Goal: Communication & Community: Answer question/provide support

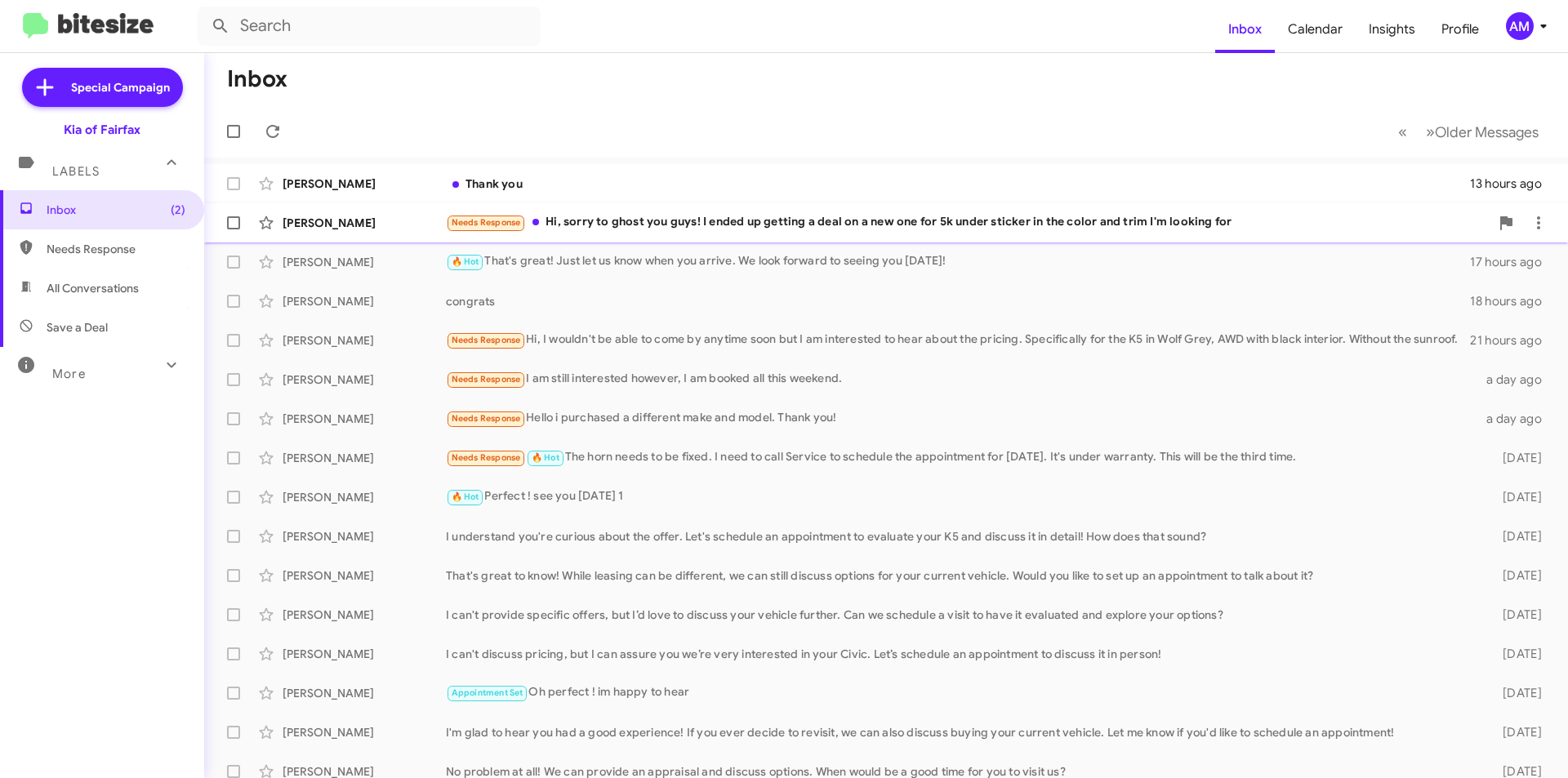
click at [950, 238] on div "[PERSON_NAME] Needs Response Hi, sorry to ghost you guys! I ended up getting a …" at bounding box center [886, 223] width 1338 height 33
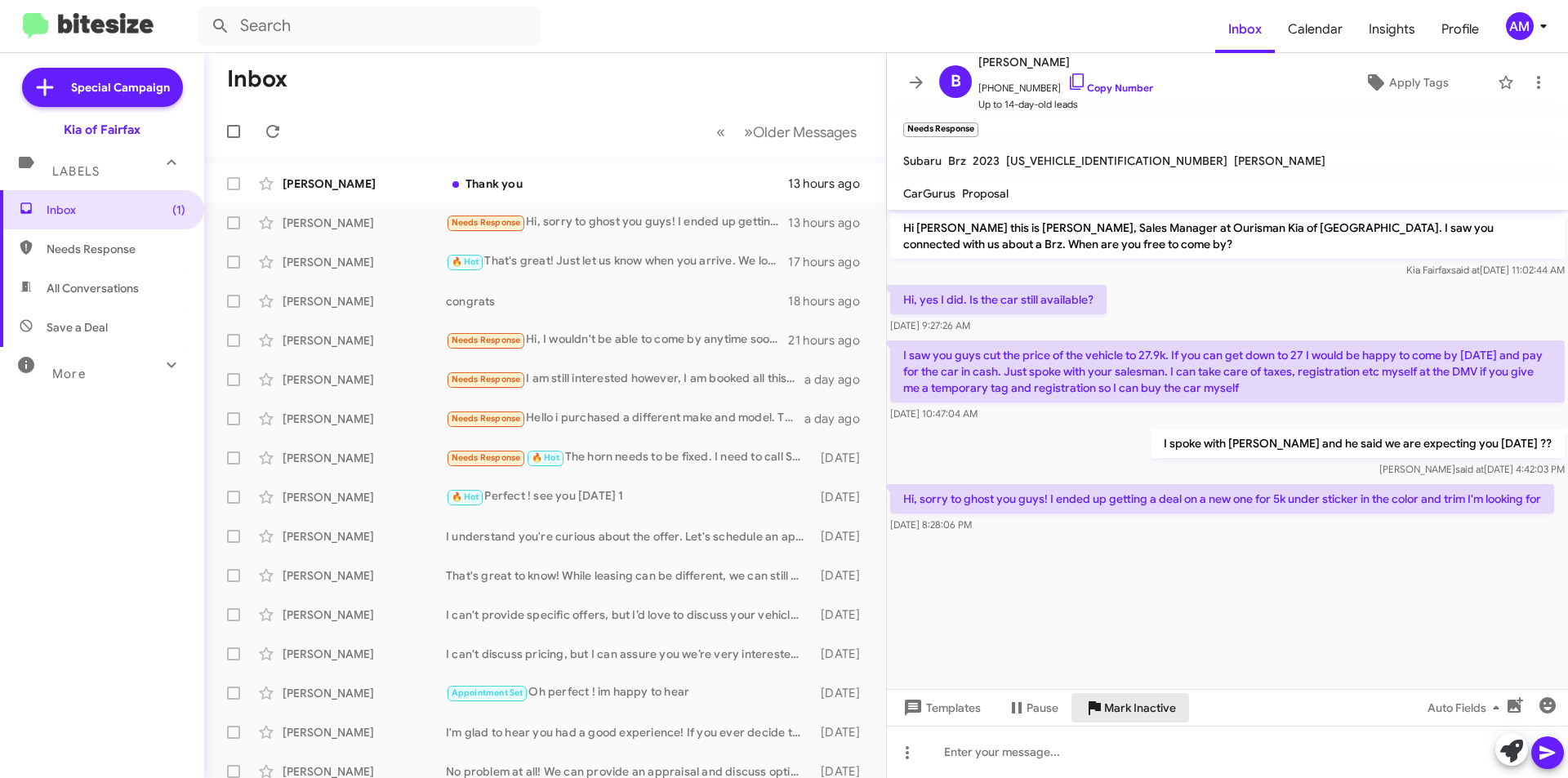
click at [1127, 716] on span "Mark Inactive" at bounding box center [1140, 708] width 72 height 29
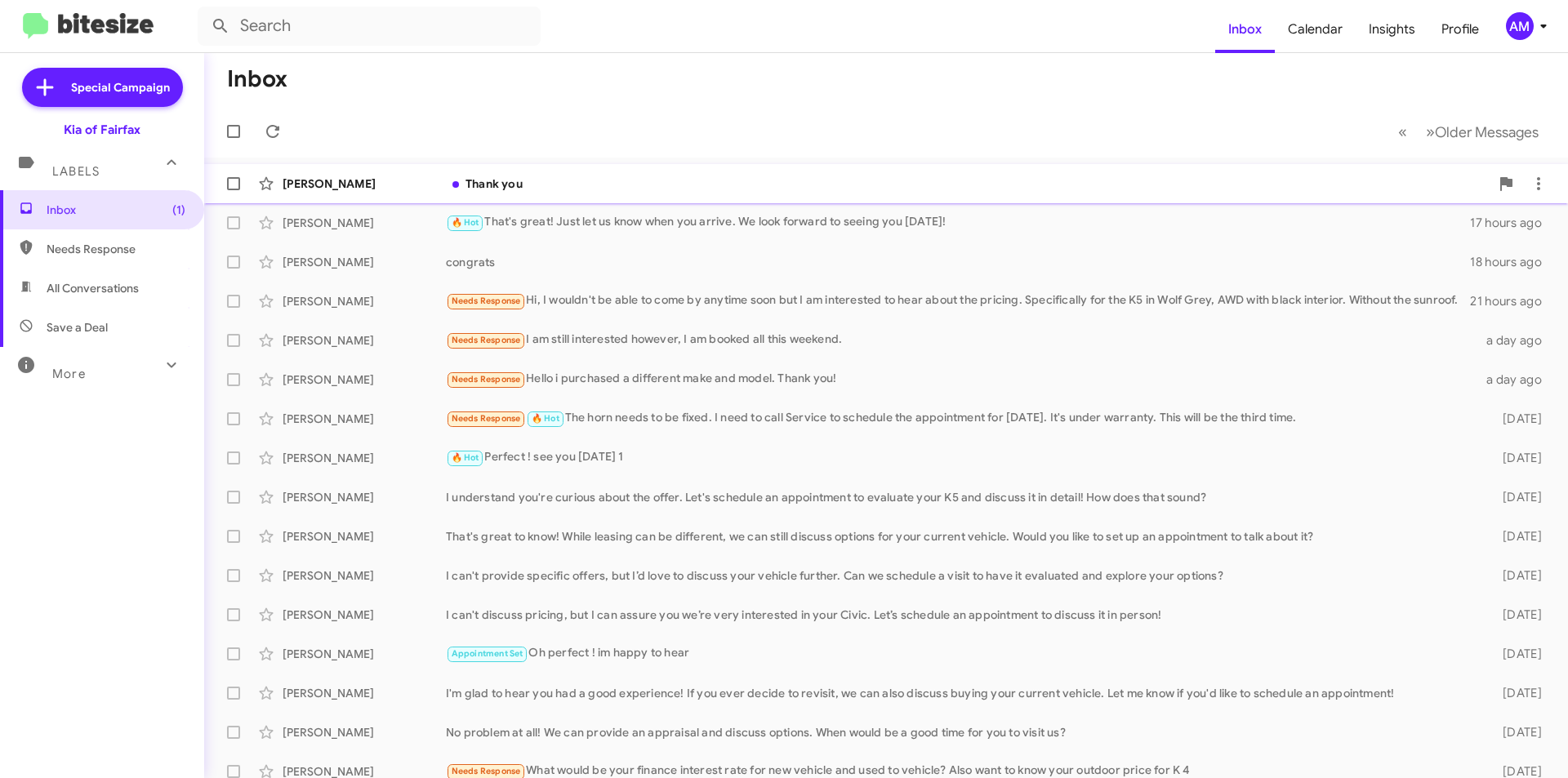
click at [530, 189] on div "Thank you" at bounding box center [968, 184] width 1044 height 16
